Goal: Task Accomplishment & Management: Manage account settings

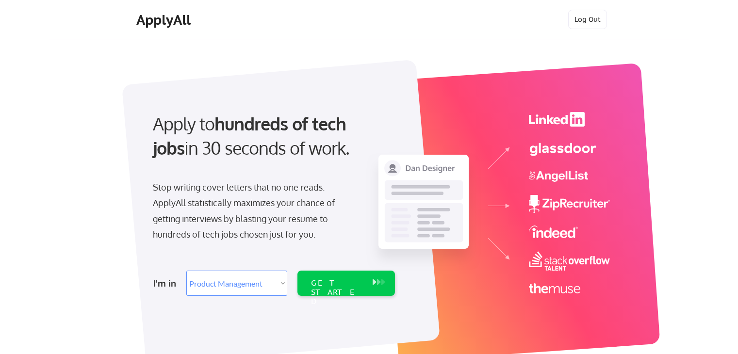
select select ""product""
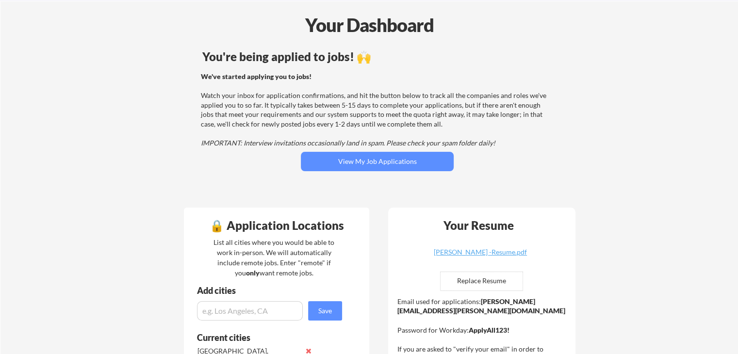
scroll to position [194, 0]
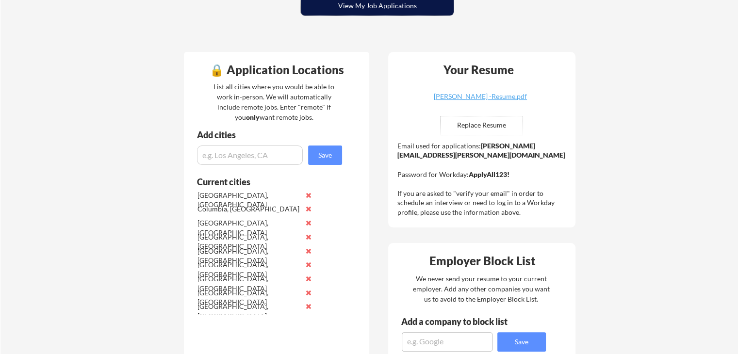
click at [382, 10] on button "View My Job Applications" at bounding box center [377, 5] width 153 height 19
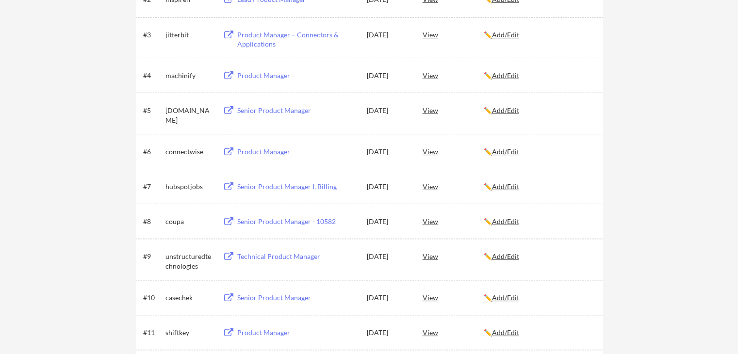
scroll to position [1281, 0]
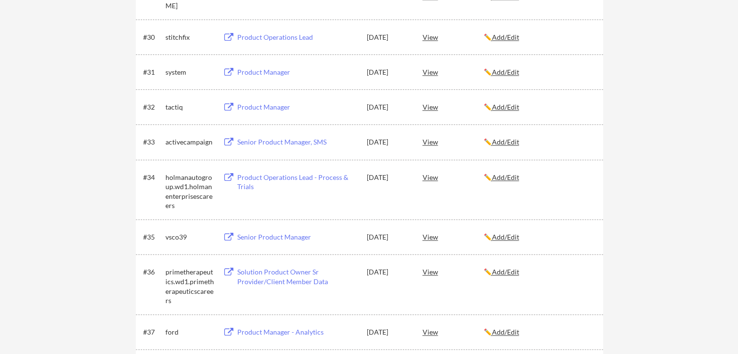
click at [433, 176] on div "View" at bounding box center [453, 176] width 61 height 17
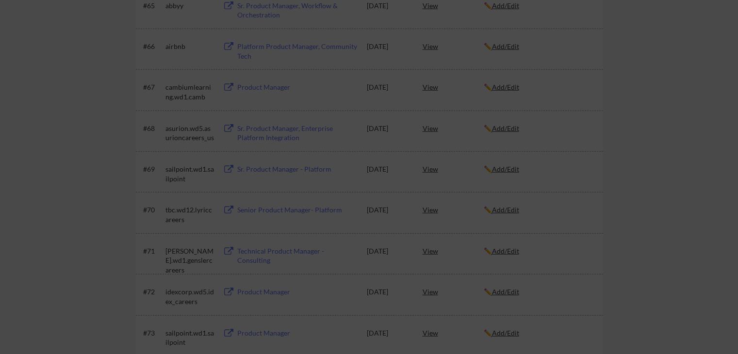
click at [574, 200] on div at bounding box center [369, 177] width 738 height 354
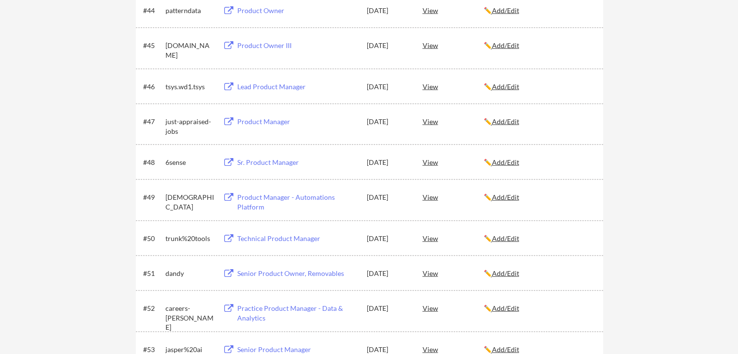
scroll to position [1290, 0]
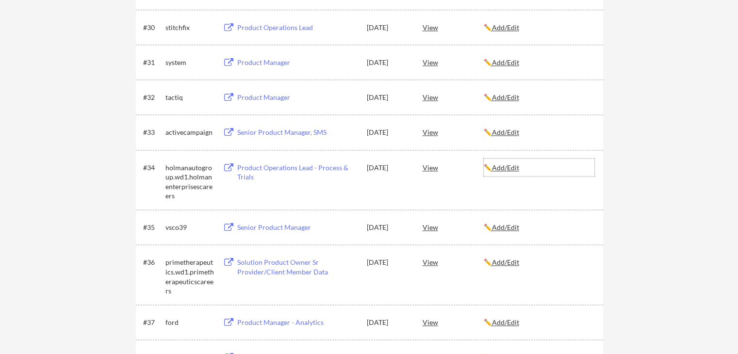
click at [510, 167] on u "Add/Edit" at bounding box center [505, 168] width 27 height 8
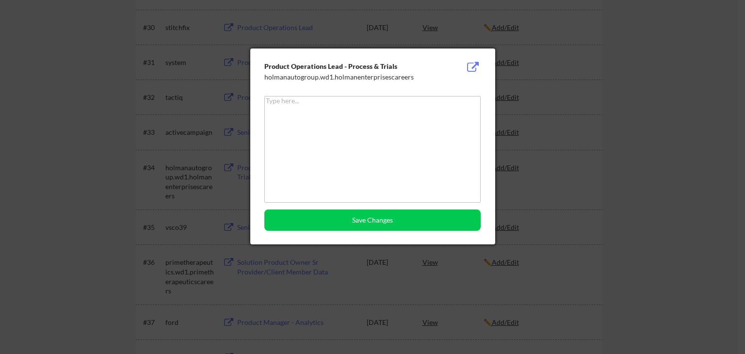
click at [608, 128] on div at bounding box center [372, 177] width 745 height 354
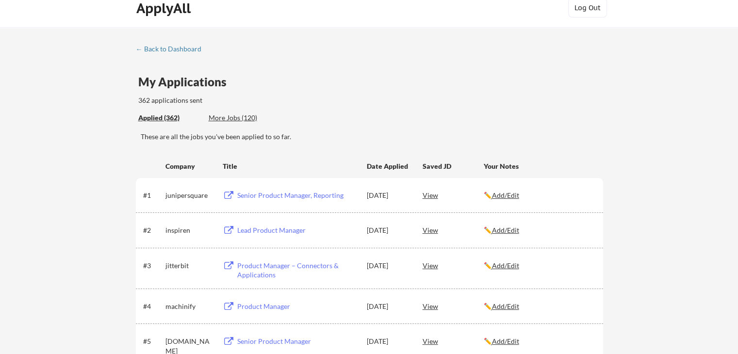
scroll to position [0, 0]
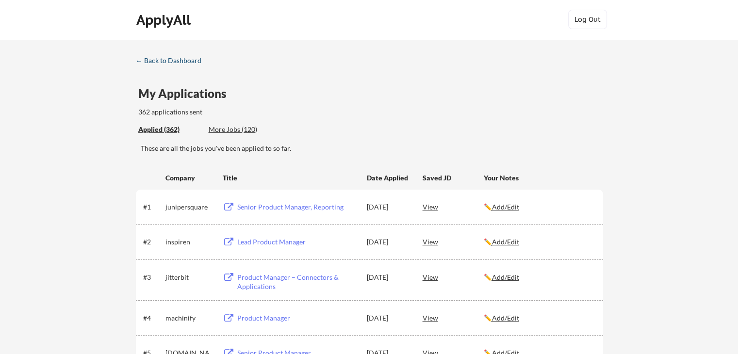
click at [173, 63] on div "← Back to Dashboard" at bounding box center [172, 60] width 73 height 7
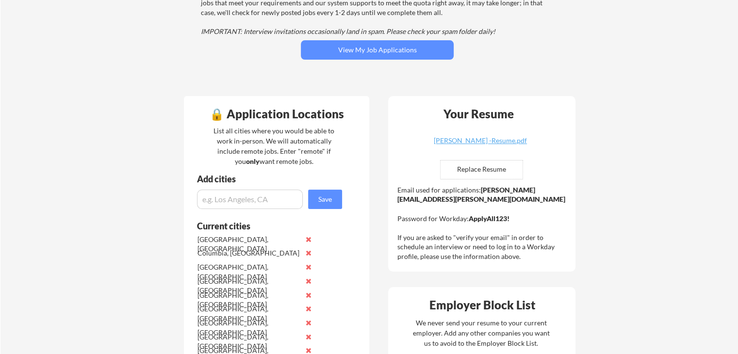
scroll to position [146, 0]
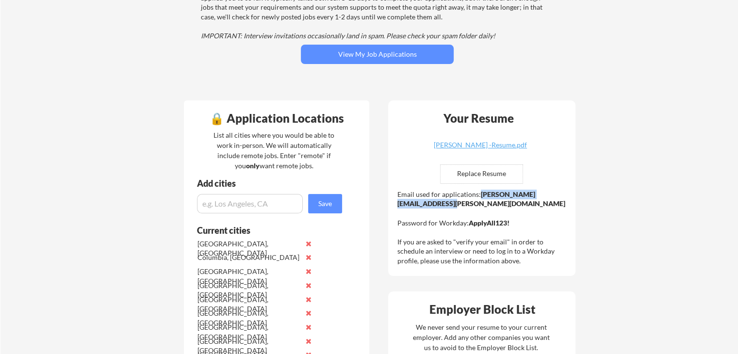
drag, startPoint x: 494, startPoint y: 204, endPoint x: 398, endPoint y: 205, distance: 95.6
click at [398, 205] on div "Email used for applications: [PERSON_NAME][EMAIL_ADDRESS][PERSON_NAME][DOMAIN_N…" at bounding box center [482, 228] width 171 height 76
copy strong "[PERSON_NAME][EMAIL_ADDRESS][PERSON_NAME][DOMAIN_NAME]"
